Goal: Information Seeking & Learning: Learn about a topic

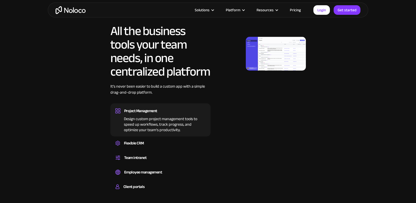
scroll to position [281, 0]
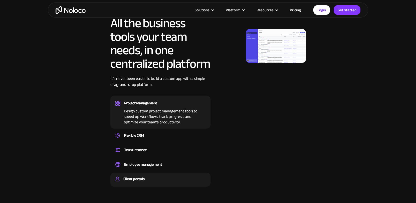
click at [130, 175] on div "Client portals" at bounding box center [133, 179] width 21 height 8
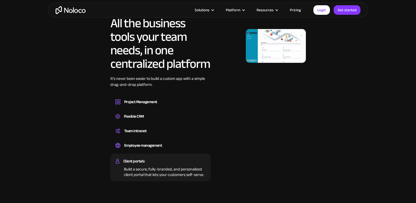
click at [273, 39] on img at bounding box center [276, 46] width 60 height 34
click at [148, 100] on div "Project Management" at bounding box center [140, 102] width 33 height 8
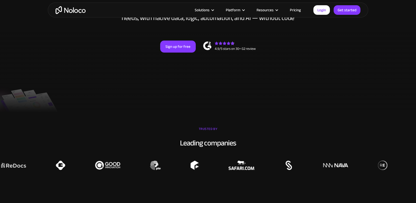
scroll to position [63, 0]
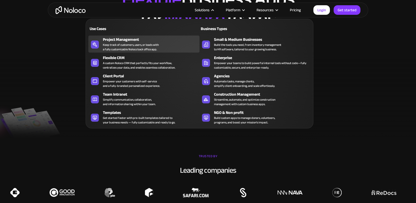
click at [131, 45] on div "Keep track of customers, users, or leads with a fully customizable Noloco back …" at bounding box center [131, 47] width 56 height 9
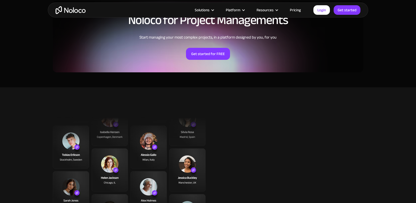
scroll to position [1188, 0]
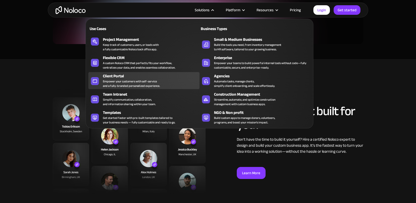
click at [119, 73] on link "Client Portal Empower your customers with self-service and a fully-branded pers…" at bounding box center [143, 80] width 111 height 17
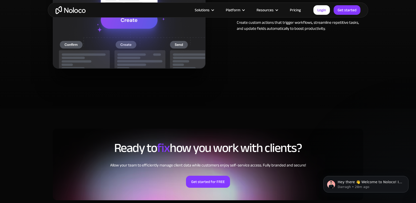
click at [70, 9] on img "home" at bounding box center [71, 10] width 30 height 8
